Goal: Information Seeking & Learning: Learn about a topic

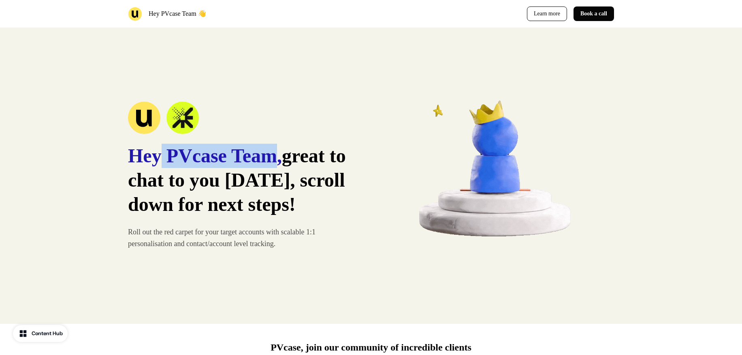
drag, startPoint x: 164, startPoint y: 145, endPoint x: 278, endPoint y: 148, distance: 113.8
click at [278, 148] on span "Hey PVcase Team," at bounding box center [205, 155] width 154 height 21
drag, startPoint x: 276, startPoint y: 147, endPoint x: 256, endPoint y: 145, distance: 20.3
click at [276, 147] on span "Hey PVcase Team," at bounding box center [205, 155] width 154 height 21
click at [185, 109] on img at bounding box center [182, 118] width 32 height 32
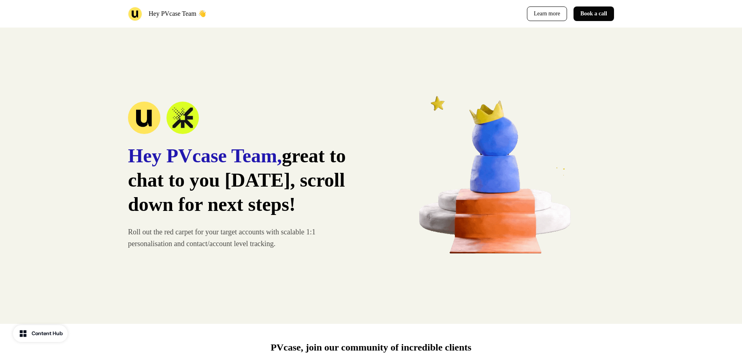
click at [92, 144] on div "Hey PVcase Team, great to chat to you yesterday, scroll down for next steps! Ro…" at bounding box center [371, 176] width 742 height 296
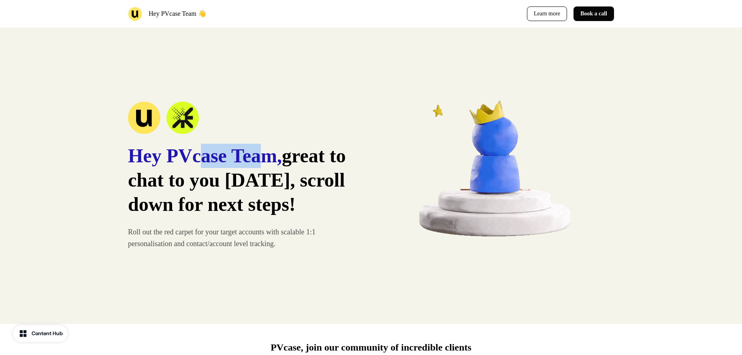
drag, startPoint x: 277, startPoint y: 145, endPoint x: 206, endPoint y: 145, distance: 70.5
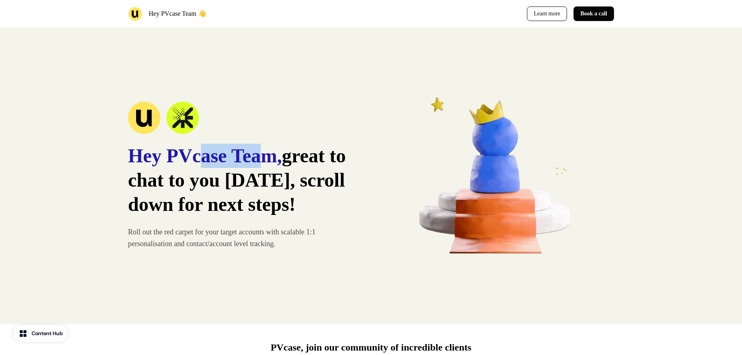
click at [206, 145] on span "Hey PVcase Team," at bounding box center [205, 155] width 154 height 21
click at [204, 127] on div "Hey PVcase Team, great to chat to you yesterday, scroll down for next steps! Ro…" at bounding box center [244, 176] width 232 height 149
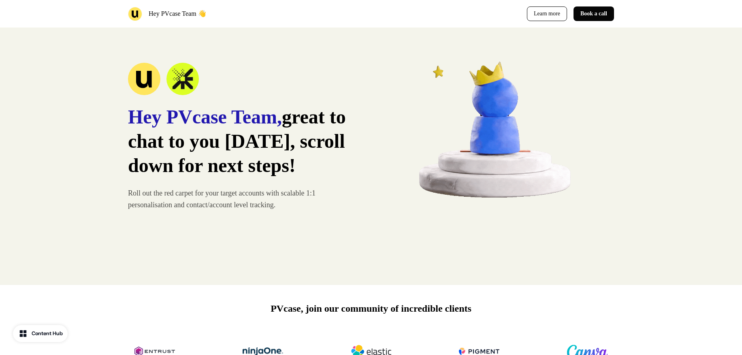
scroll to position [27, 0]
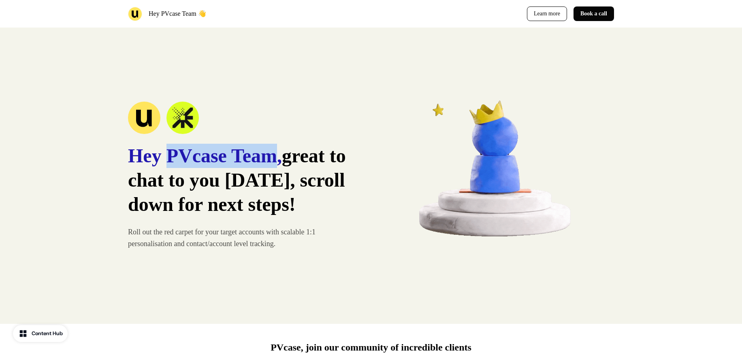
drag, startPoint x: 288, startPoint y: 145, endPoint x: 170, endPoint y: 143, distance: 117.9
click at [170, 145] on span "Hey PVcase Team," at bounding box center [205, 155] width 154 height 21
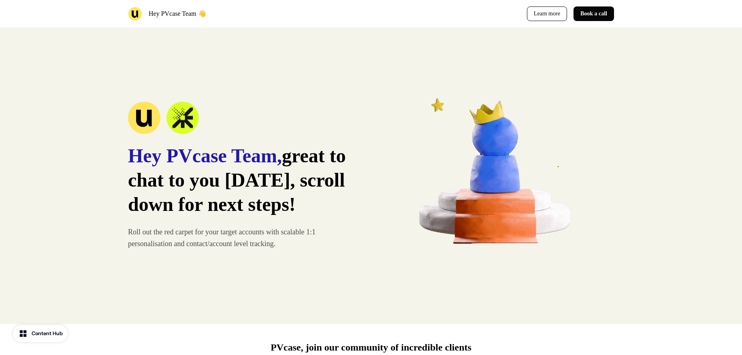
click at [207, 115] on div at bounding box center [244, 118] width 232 height 32
